Goal: Information Seeking & Learning: Learn about a topic

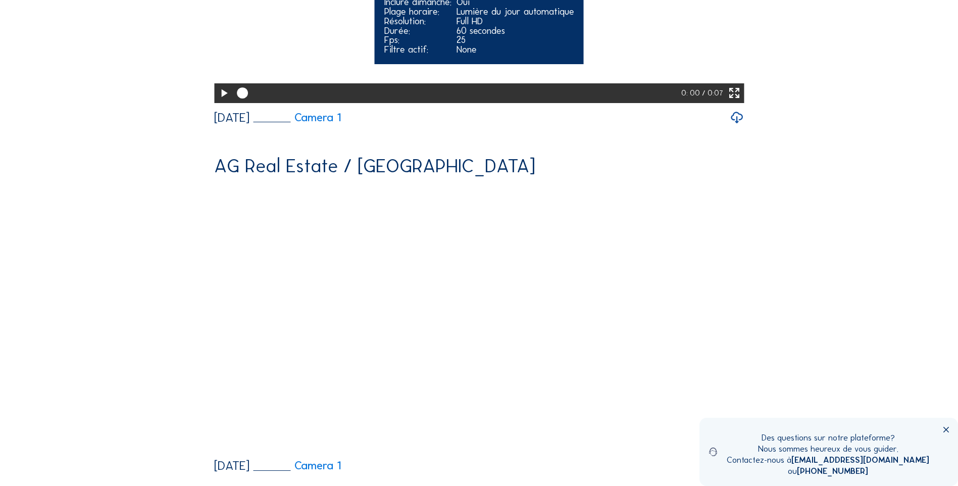
scroll to position [421, 0]
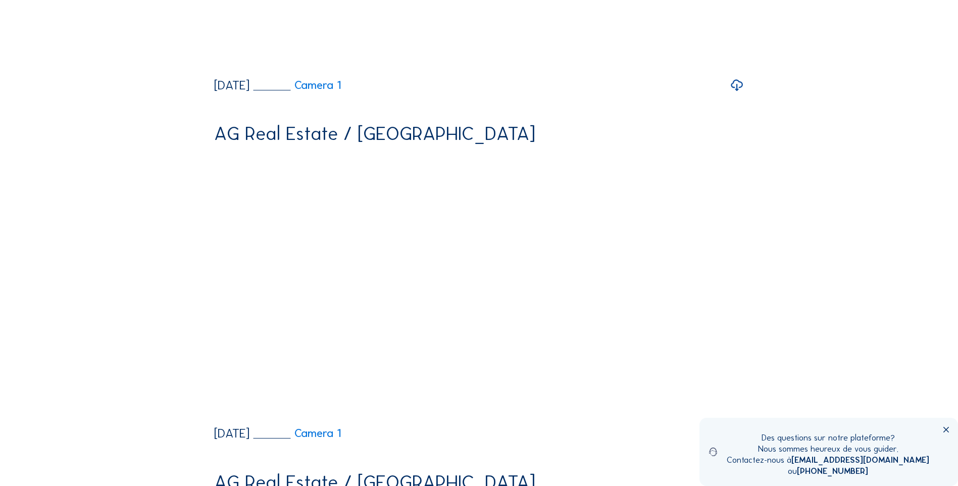
click at [739, 94] on icon at bounding box center [737, 85] width 14 height 17
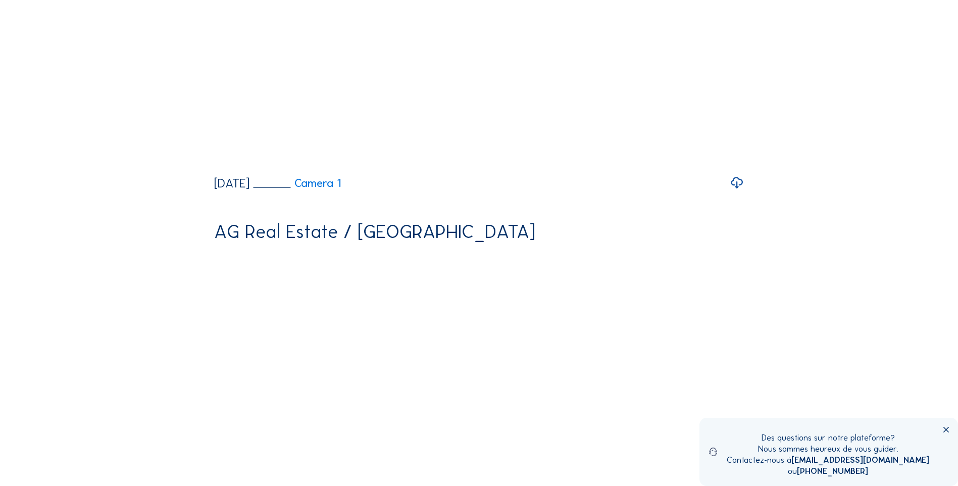
click at [740, 191] on icon at bounding box center [737, 182] width 14 height 17
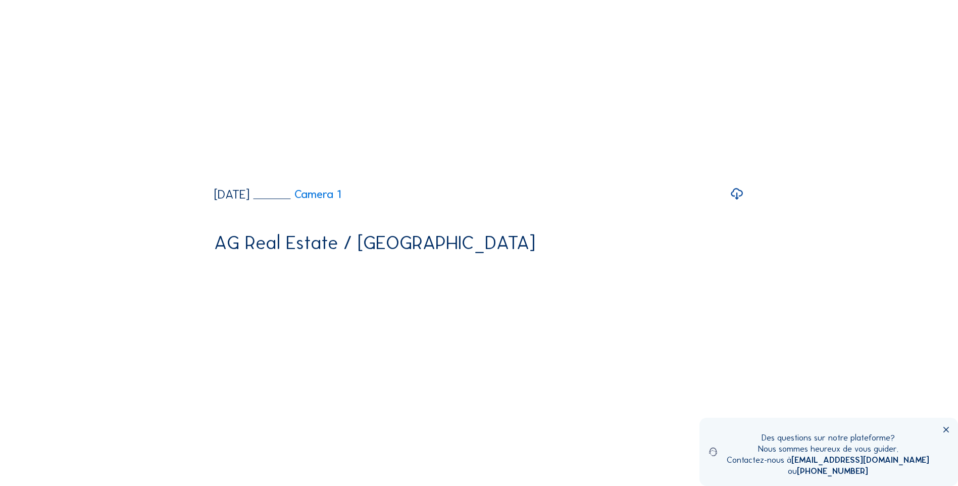
click at [740, 202] on icon at bounding box center [737, 193] width 14 height 17
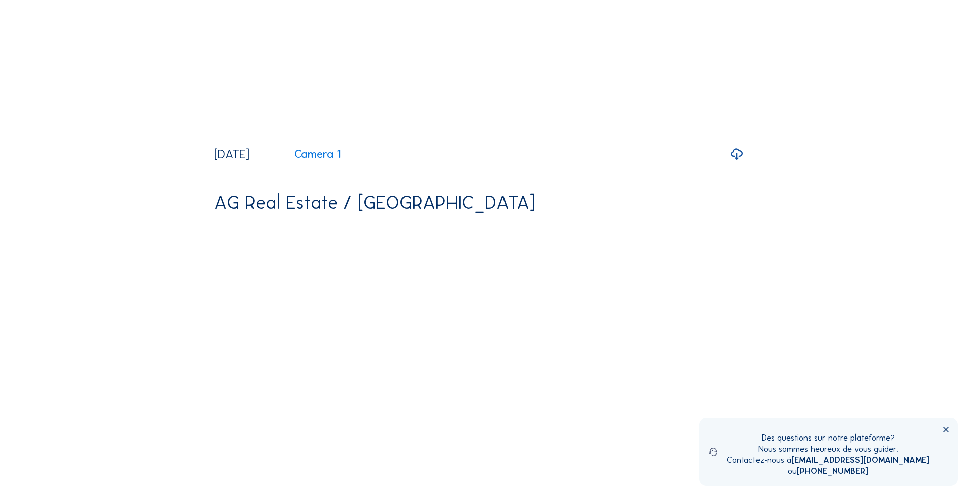
scroll to position [1679, 0]
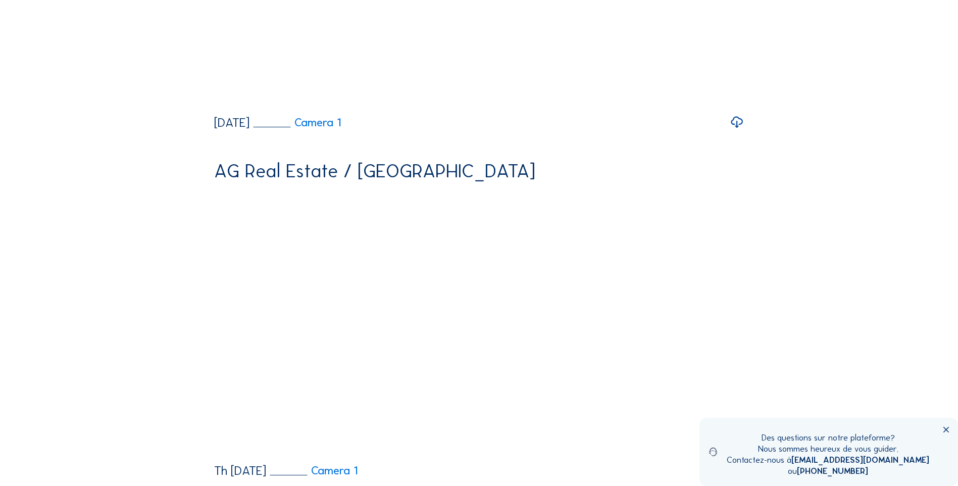
click at [741, 131] on icon at bounding box center [737, 122] width 14 height 17
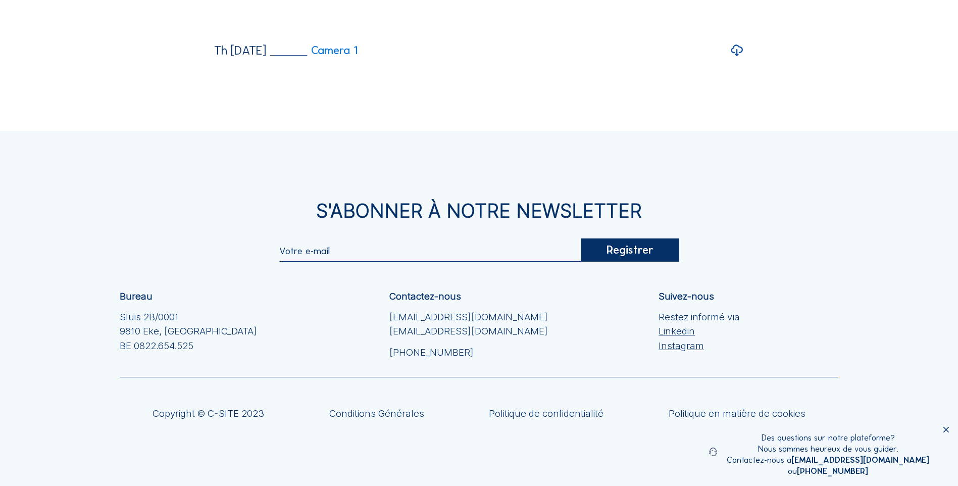
scroll to position [2099, 0]
click at [741, 60] on icon at bounding box center [737, 50] width 14 height 17
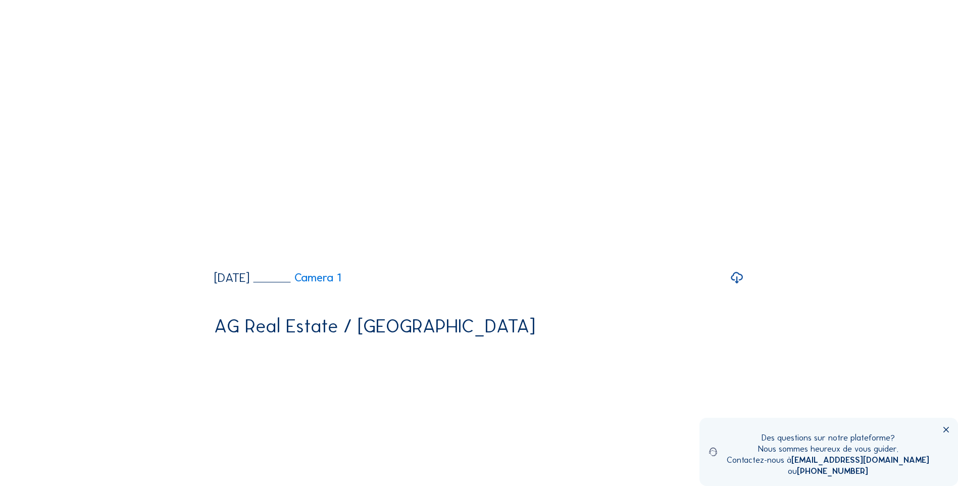
scroll to position [0, 0]
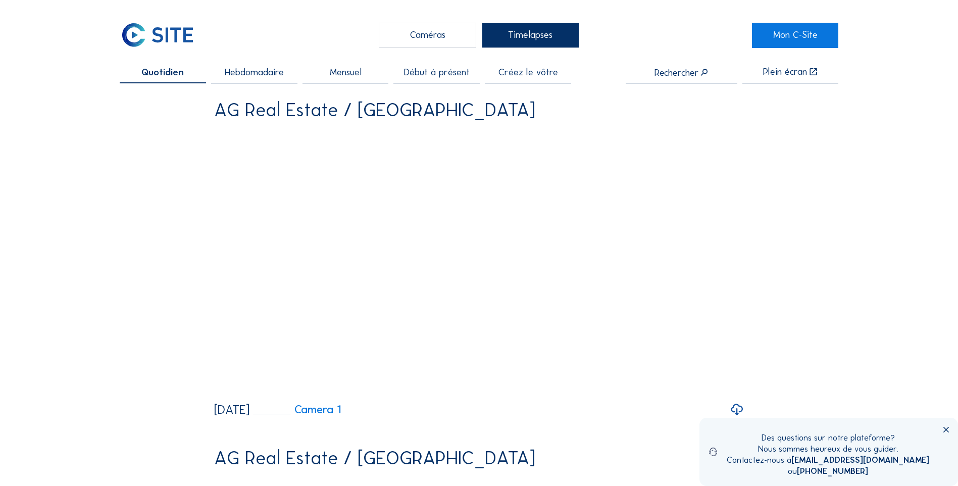
click at [283, 70] on span "Hebdomadaire" at bounding box center [254, 73] width 59 height 10
click at [948, 430] on icon at bounding box center [946, 430] width 10 height 10
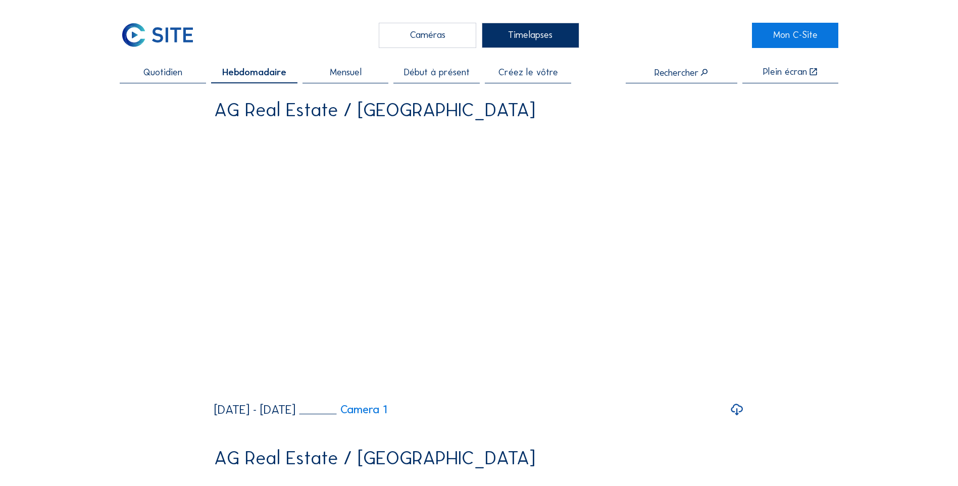
click at [735, 418] on icon at bounding box center [737, 409] width 14 height 17
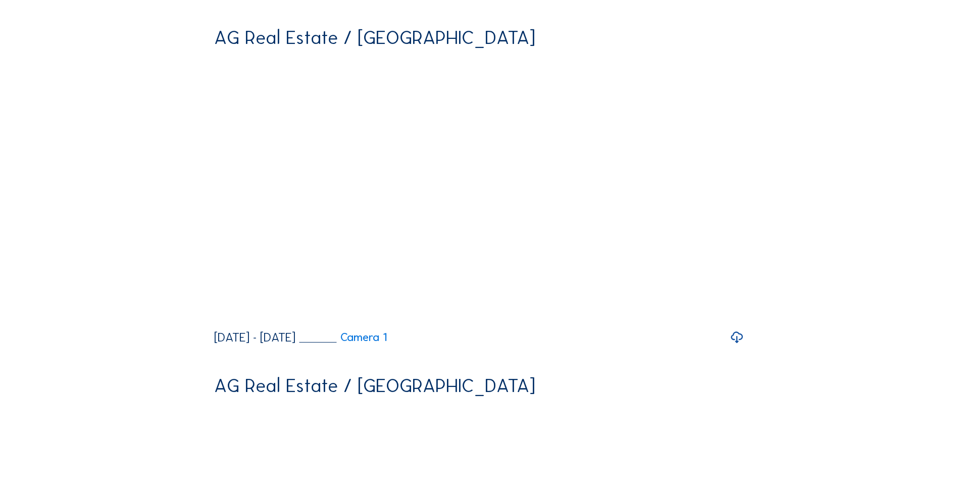
scroll to position [421, 0]
drag, startPoint x: 741, startPoint y: 409, endPoint x: 760, endPoint y: 409, distance: 18.7
click at [741, 345] on icon at bounding box center [737, 336] width 14 height 17
